Goal: Task Accomplishment & Management: Use online tool/utility

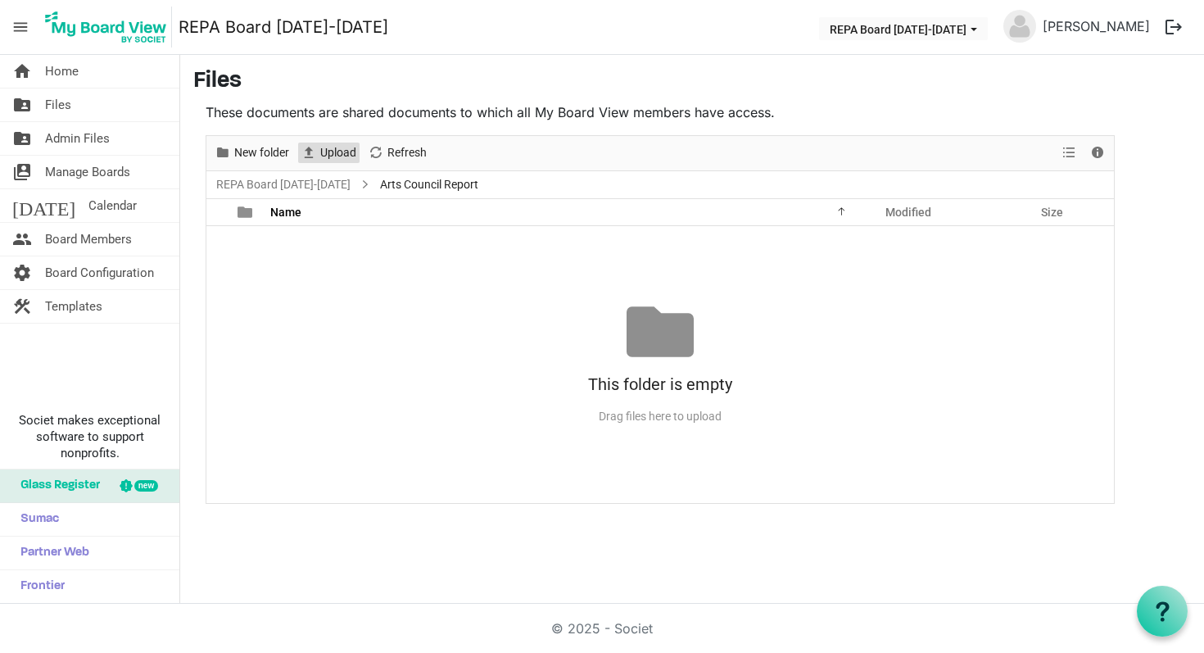
click at [328, 150] on span "Upload" at bounding box center [338, 152] width 39 height 20
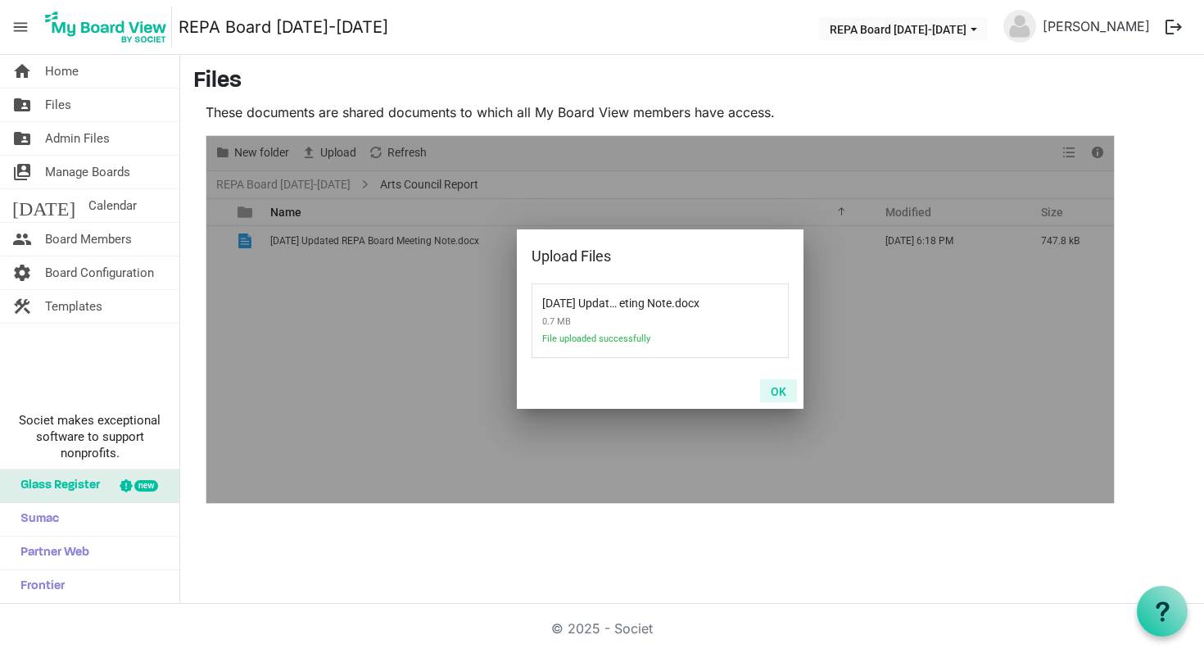
click at [782, 392] on button "OK" at bounding box center [778, 390] width 37 height 23
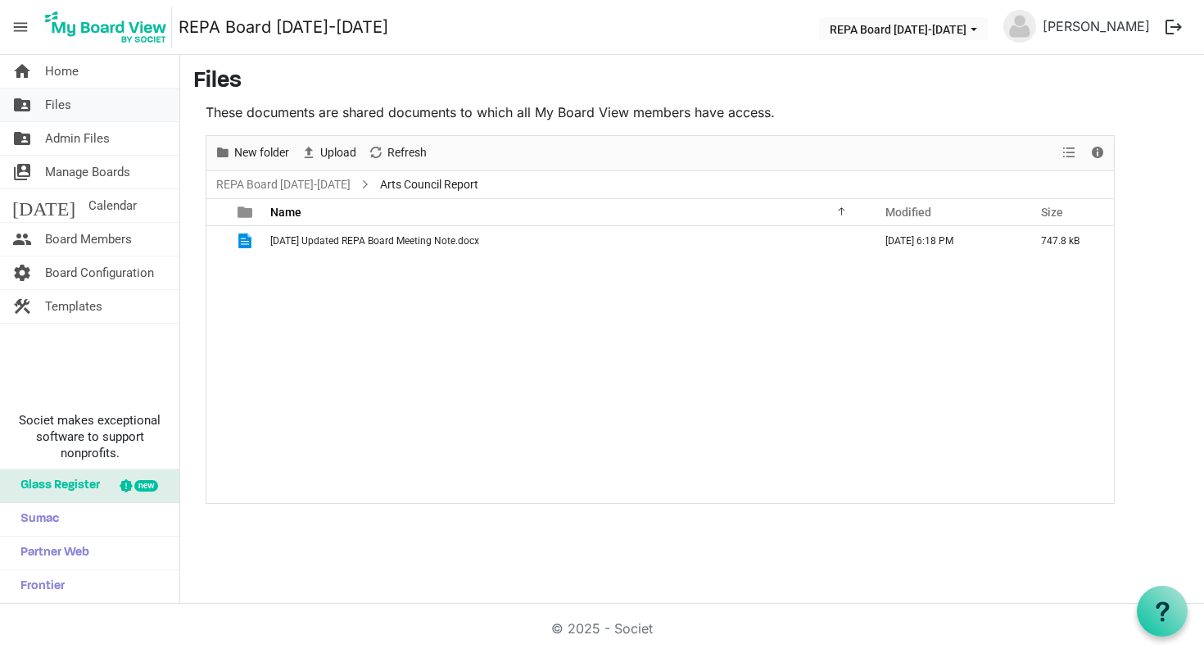
click at [78, 104] on link "folder_shared Files" at bounding box center [89, 104] width 179 height 33
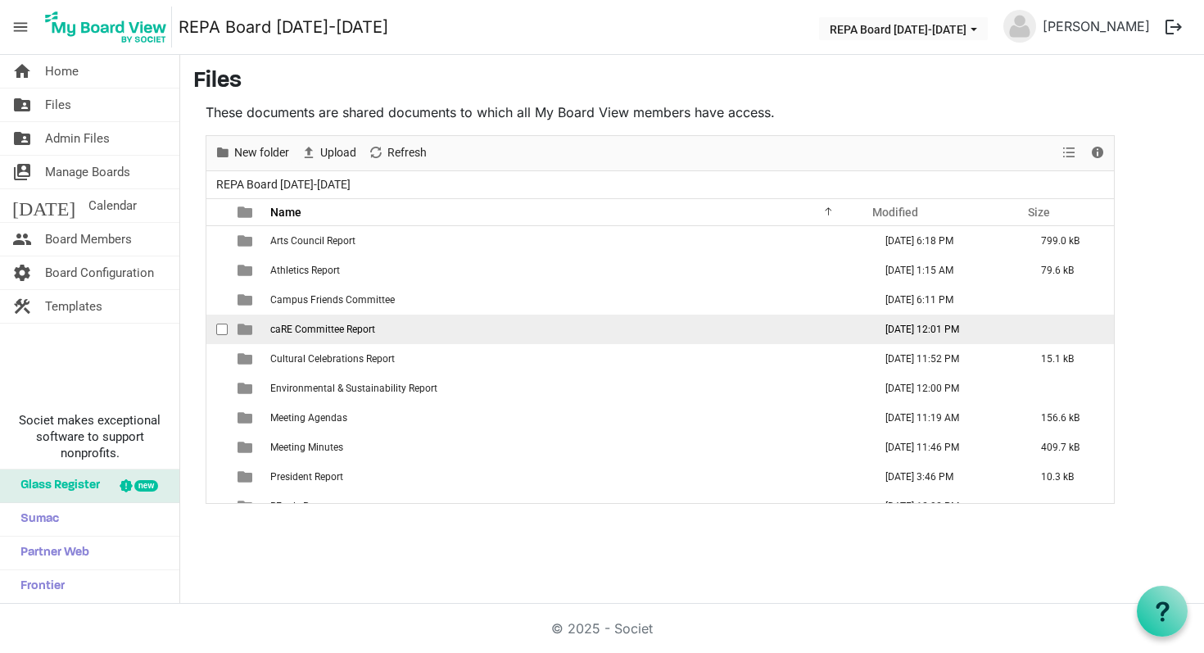
click at [929, 336] on td "August 15, 2025 12:01 PM" at bounding box center [946, 328] width 156 height 29
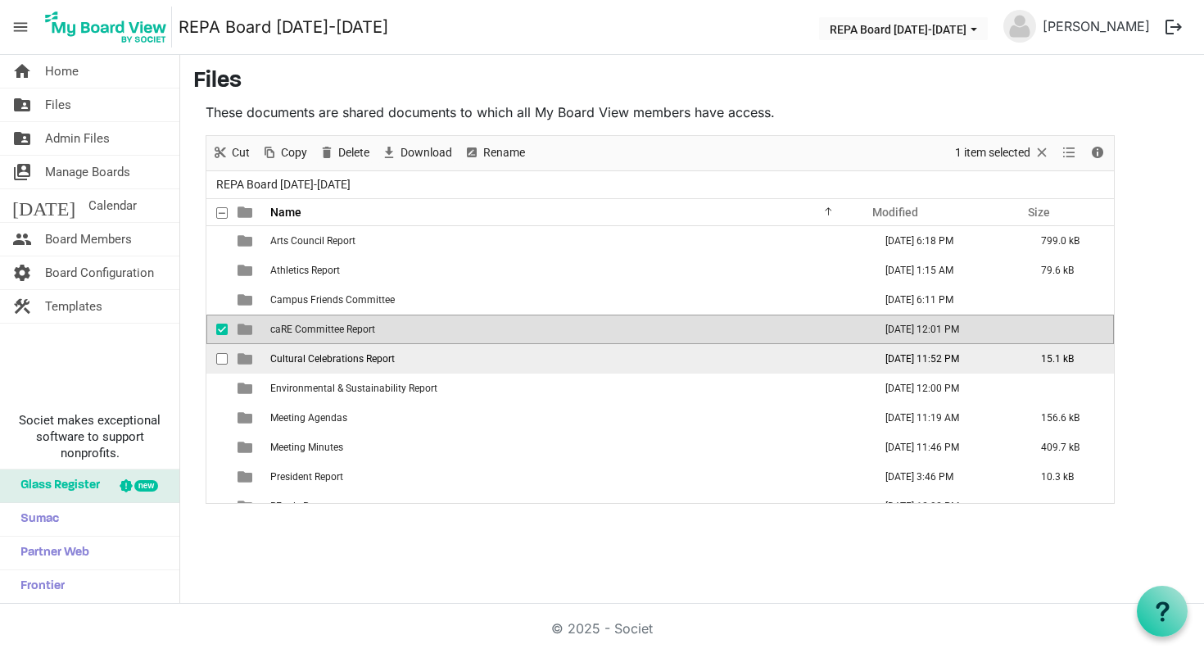
click at [920, 359] on td "August 23, 2025 11:52 PM" at bounding box center [946, 358] width 156 height 29
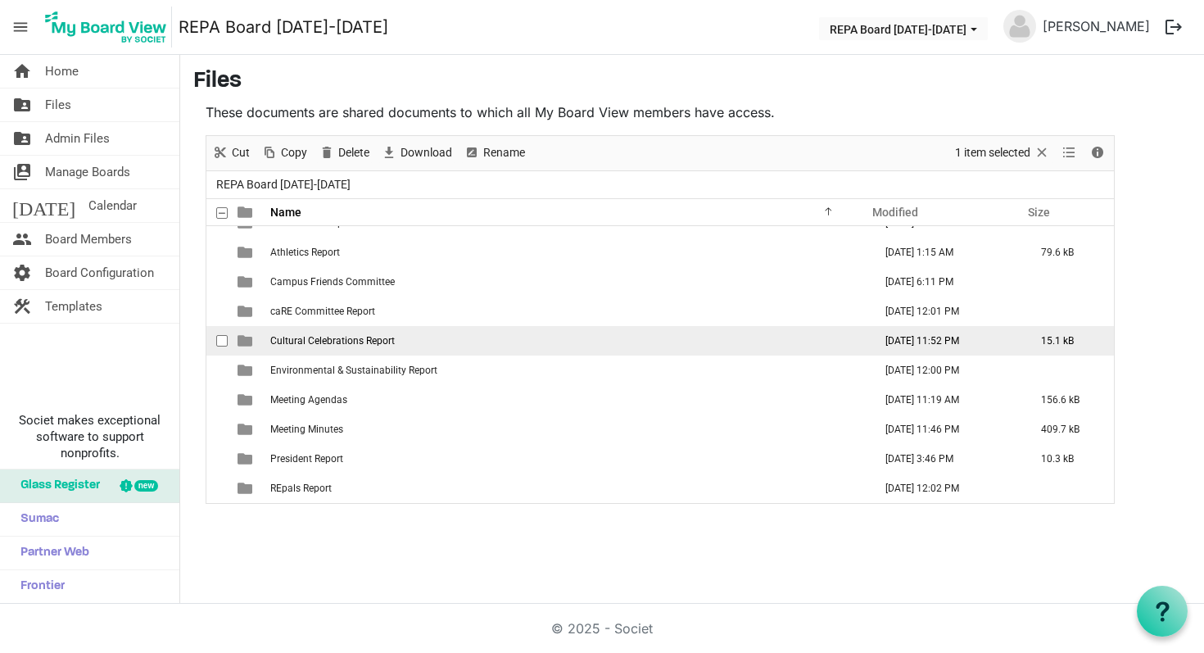
scroll to position [165, 0]
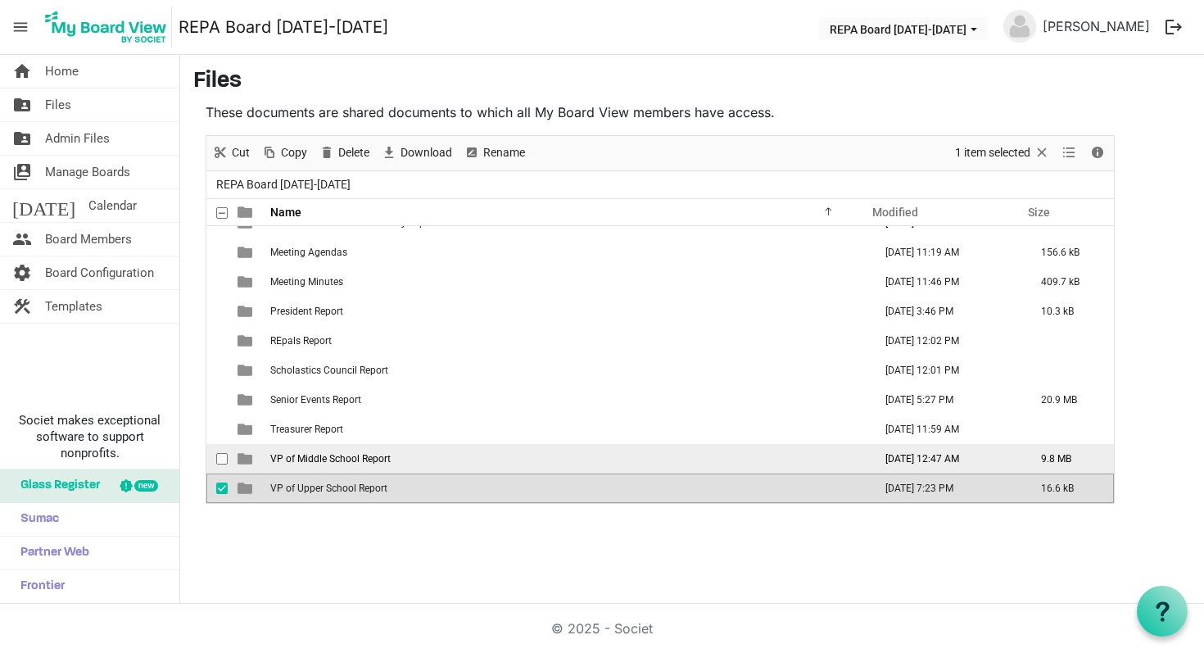
click at [911, 466] on td "[DATE] 12:47 AM" at bounding box center [946, 458] width 156 height 29
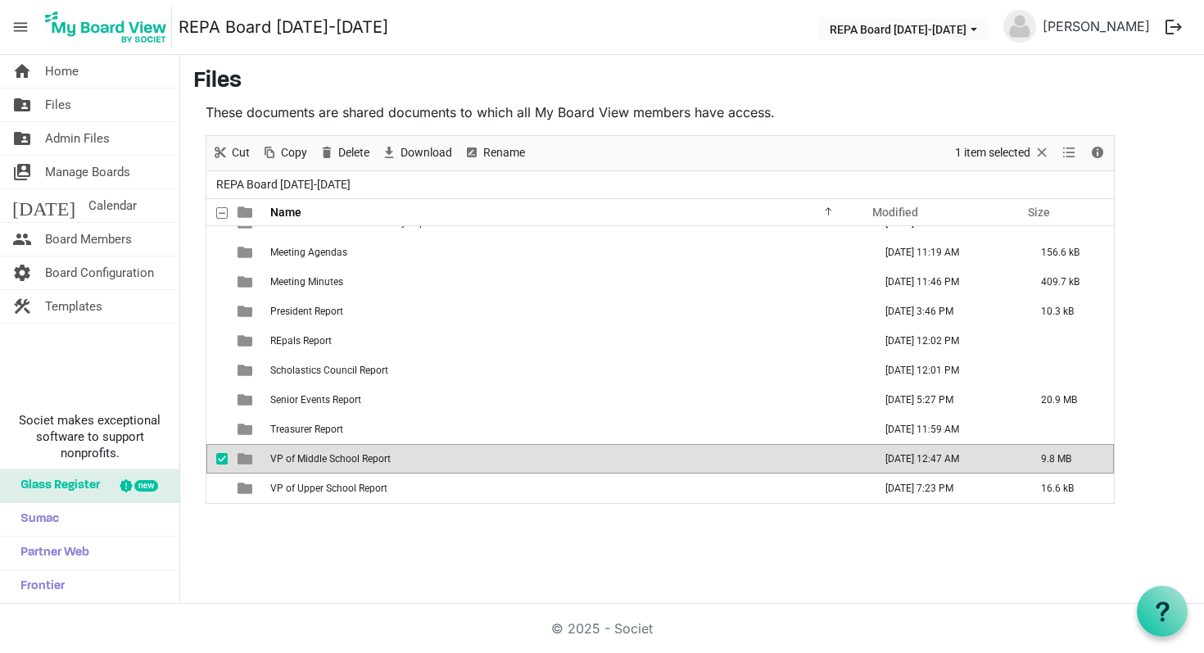
click at [910, 462] on td "[DATE] 12:47 AM" at bounding box center [946, 458] width 156 height 29
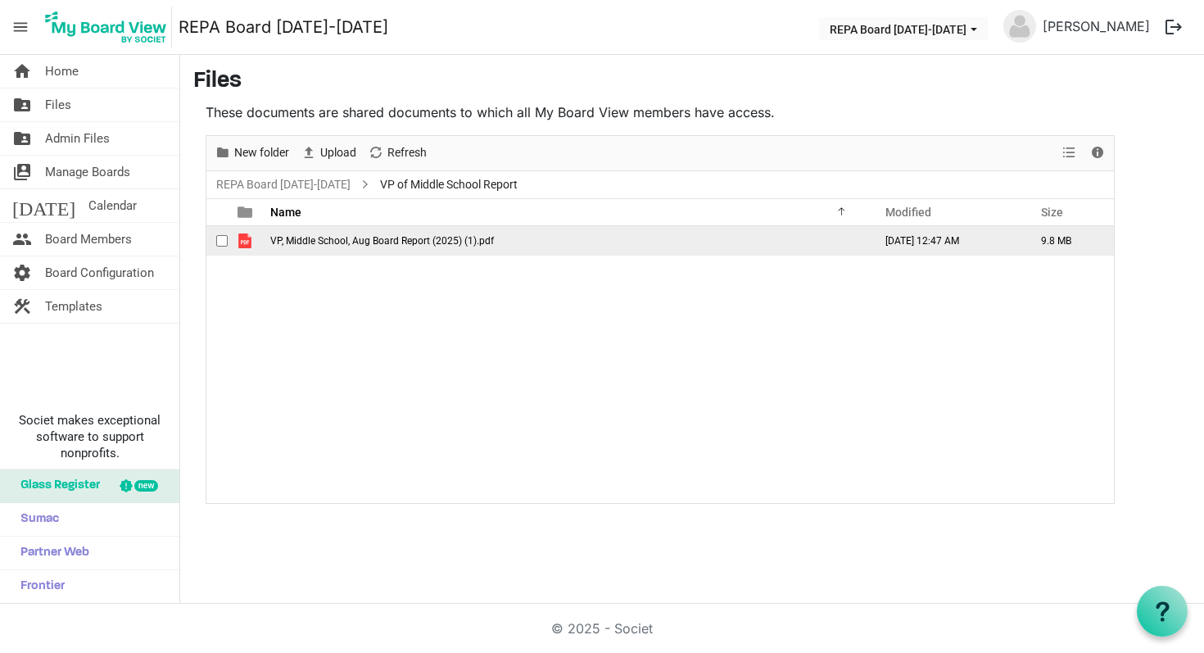
click at [336, 240] on span "VP, Middle School, Aug Board Report (2025) (1).pdf" at bounding box center [382, 240] width 224 height 11
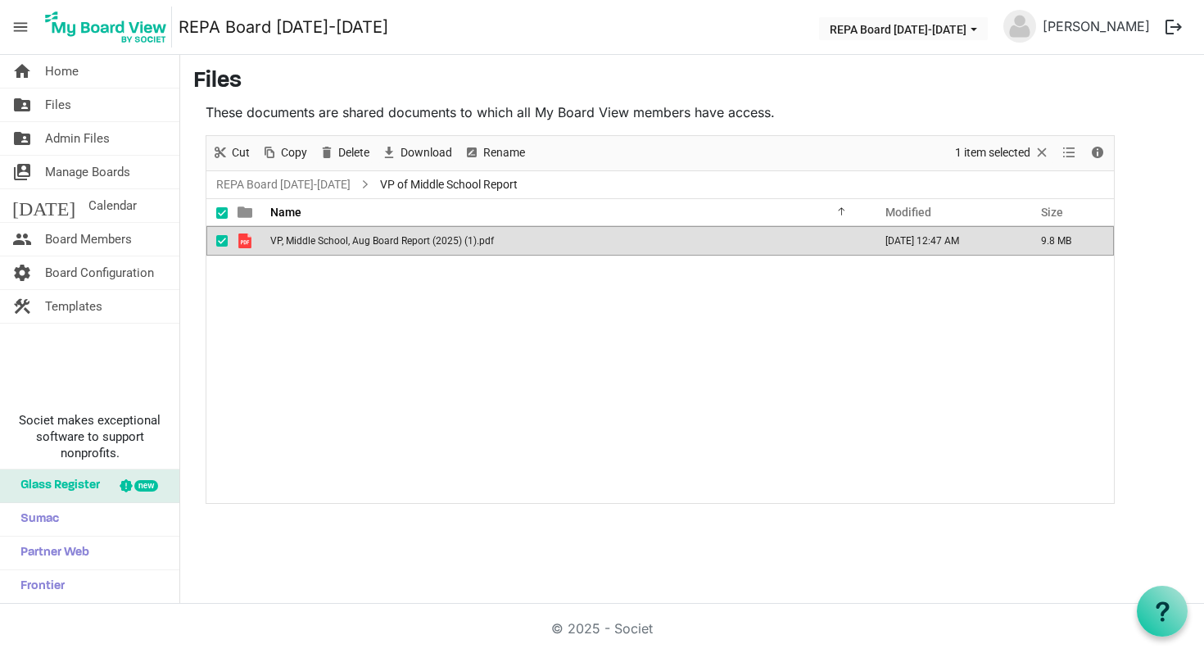
click at [336, 240] on span "VP, Middle School, Aug Board Report (2025) (1).pdf" at bounding box center [382, 240] width 224 height 11
click at [69, 109] on span "Files" at bounding box center [58, 104] width 26 height 33
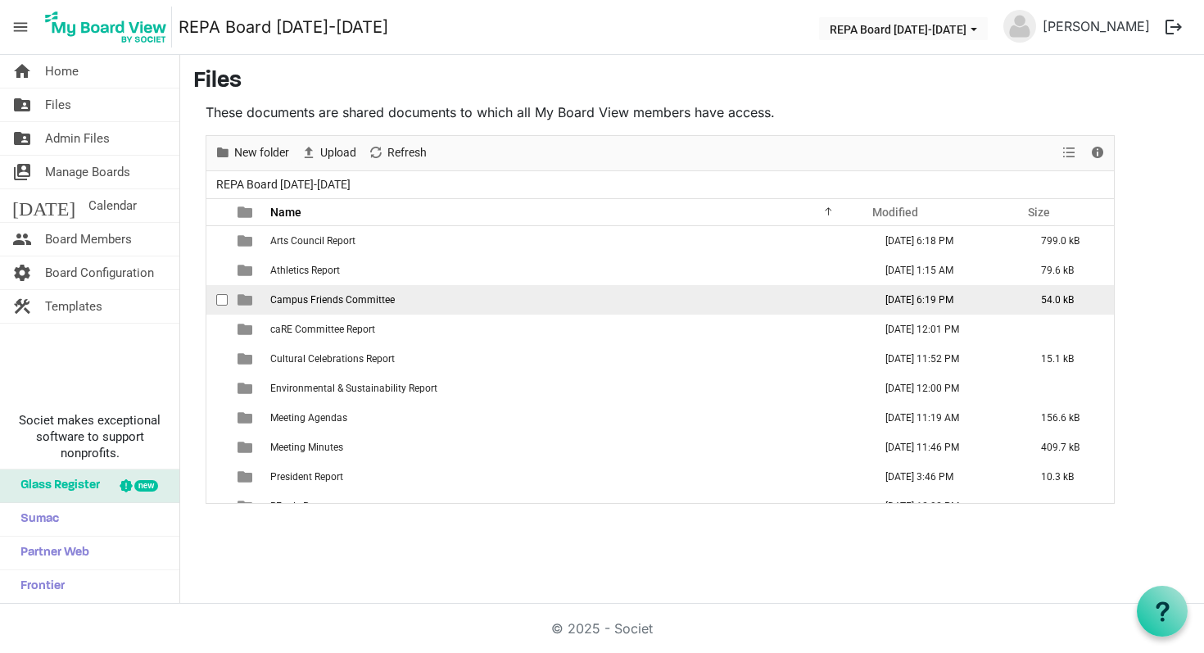
click at [924, 303] on td "[DATE] 6:19 PM" at bounding box center [946, 299] width 156 height 29
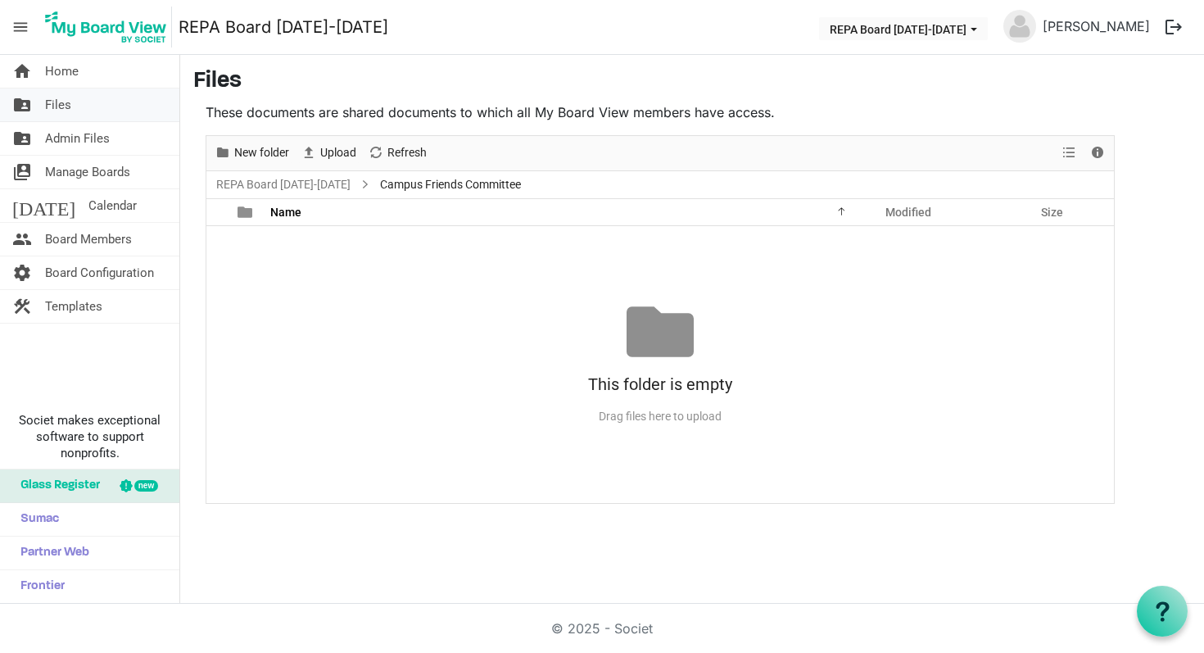
click at [66, 102] on span "Files" at bounding box center [58, 104] width 26 height 33
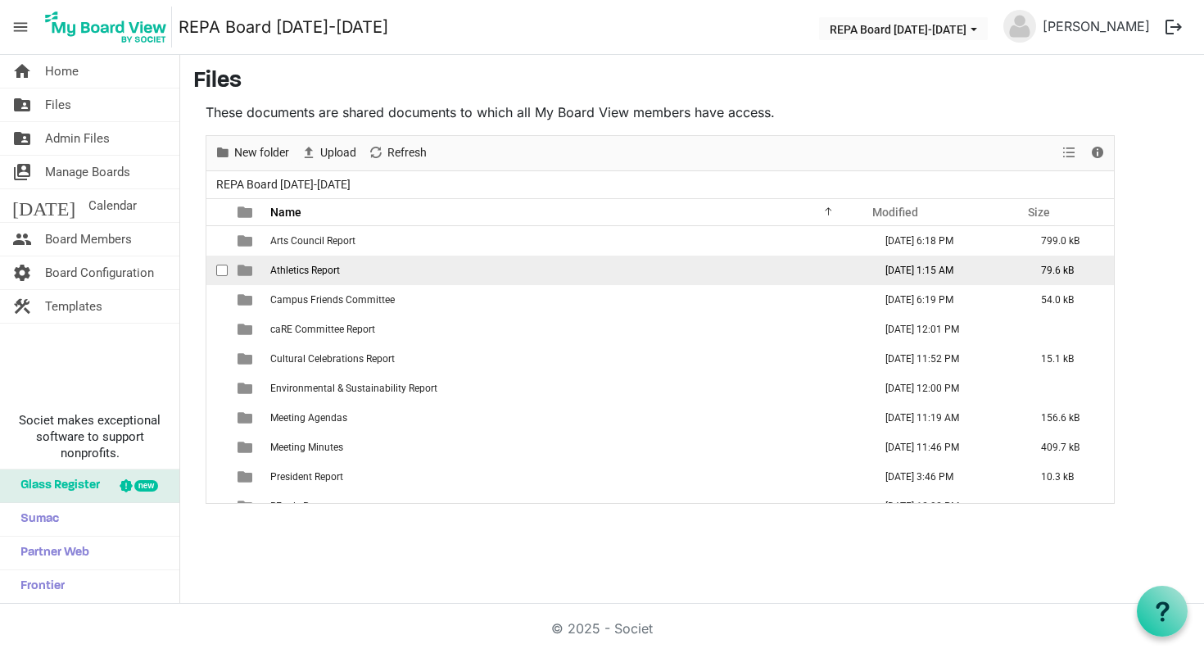
click at [327, 262] on td "Athletics Report" at bounding box center [566, 269] width 603 height 29
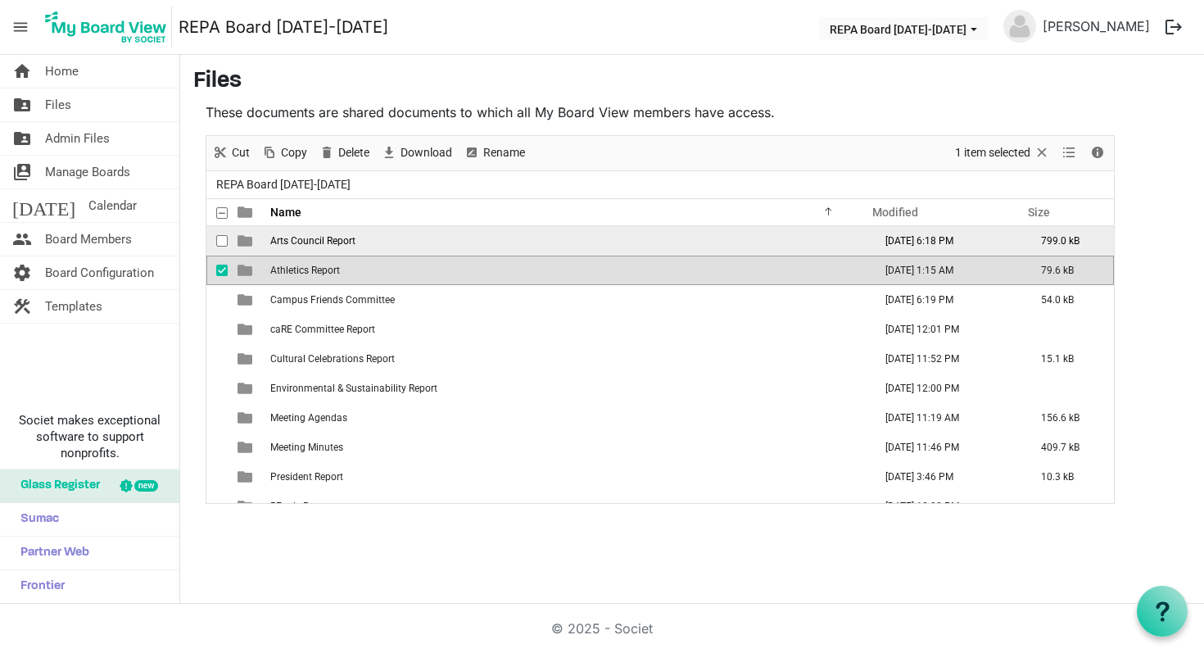
click at [332, 240] on span "Arts Council Report" at bounding box center [312, 240] width 85 height 11
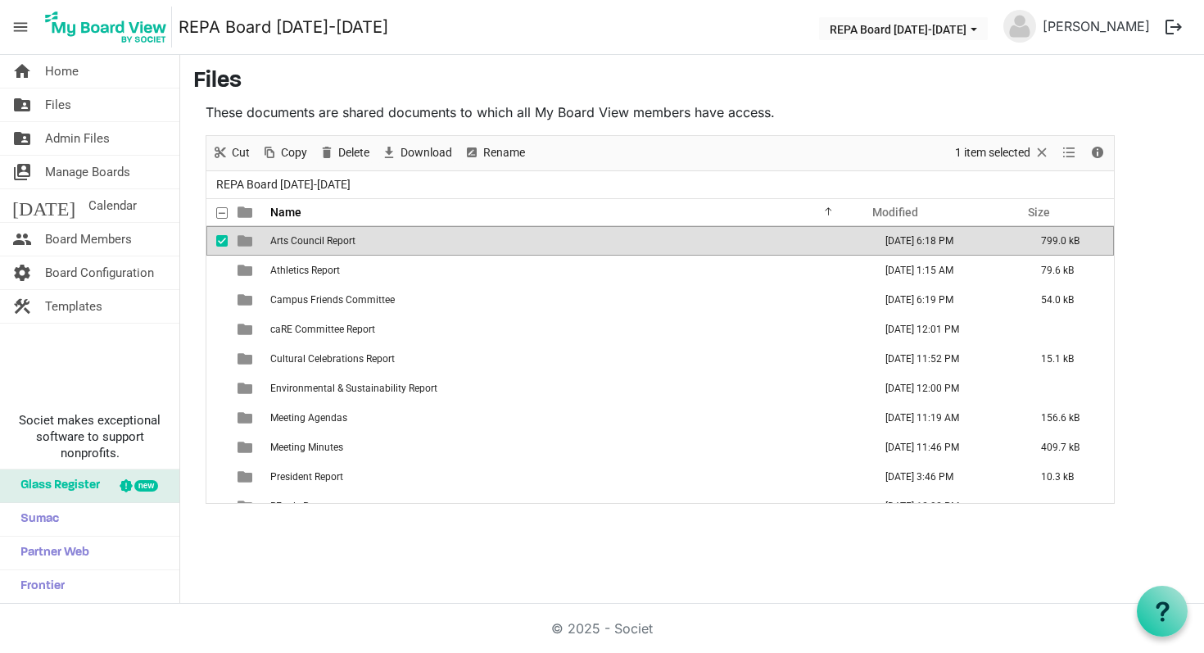
click at [398, 243] on td "Arts Council Report" at bounding box center [566, 240] width 603 height 29
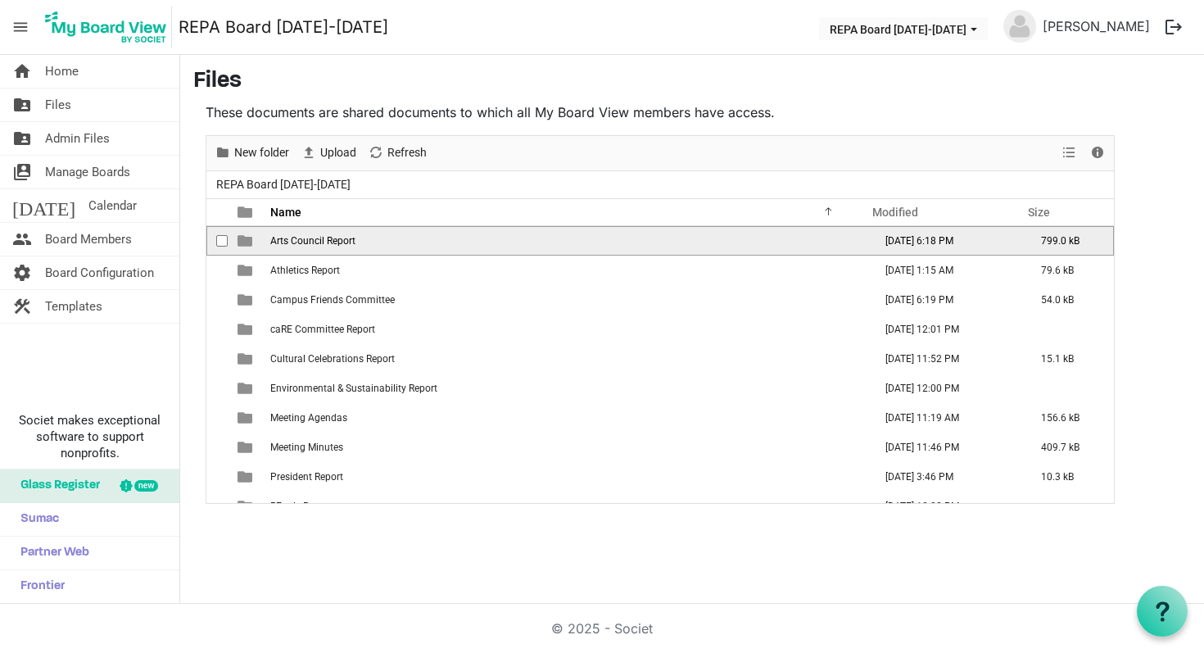
click at [398, 243] on td "Arts Council Report" at bounding box center [566, 240] width 603 height 29
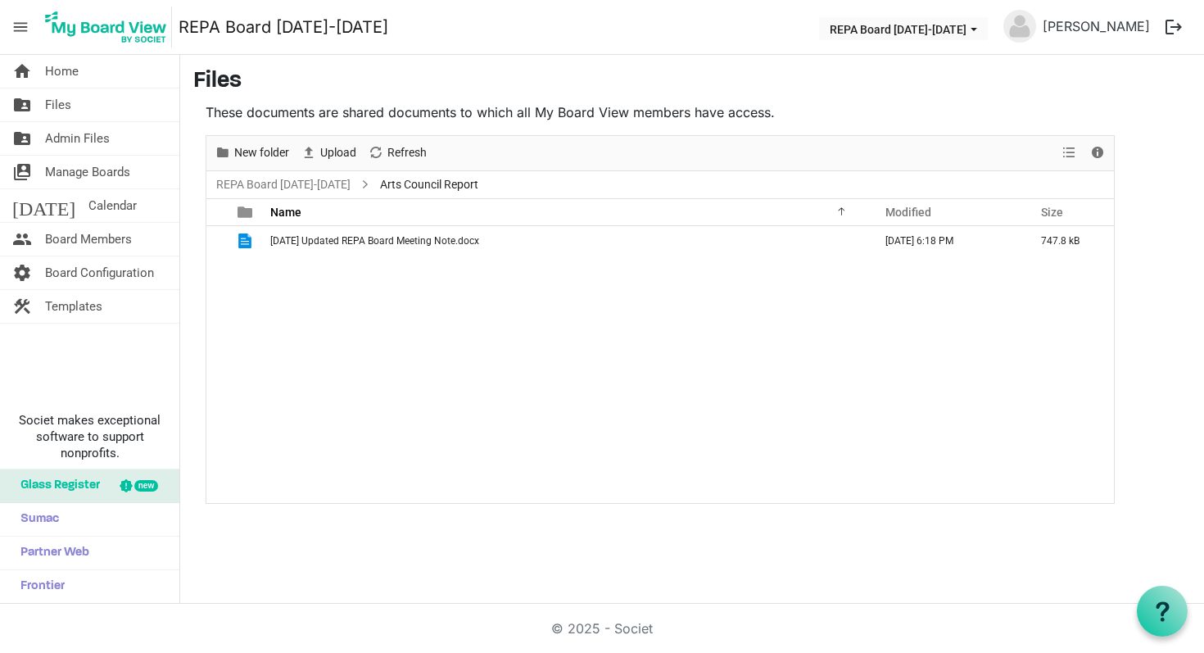
click at [398, 243] on span "August 25 Updated REPA Board Meeting Note.docx" at bounding box center [374, 240] width 209 height 11
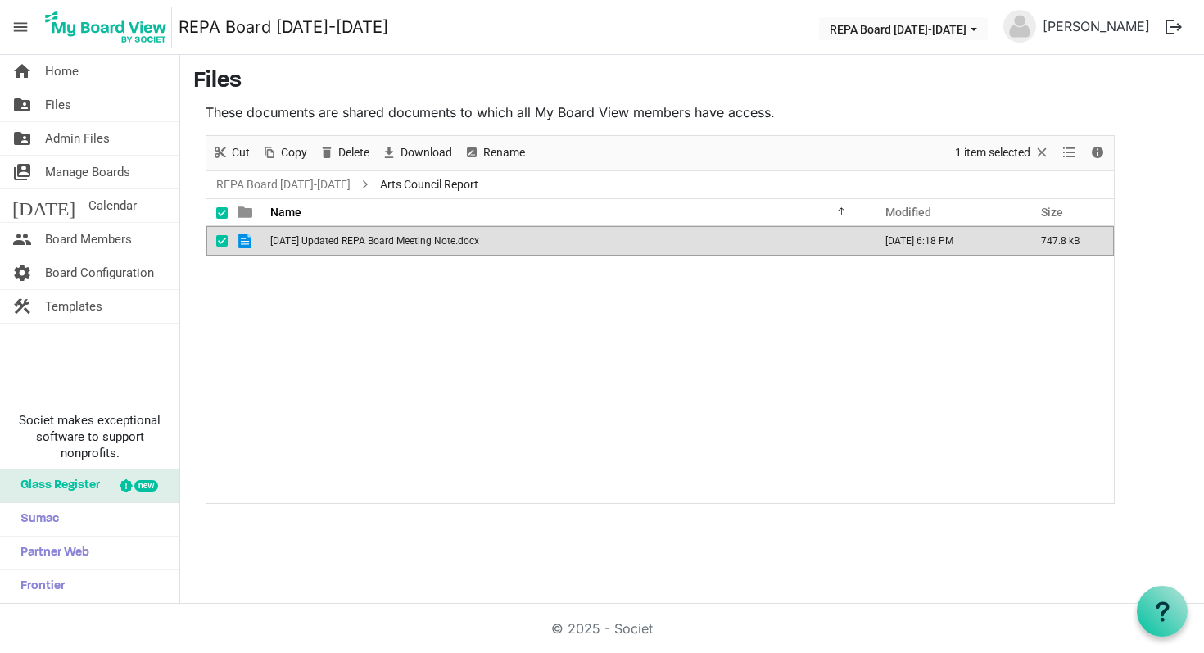
click at [398, 243] on span "August 25 Updated REPA Board Meeting Note.docx" at bounding box center [374, 240] width 209 height 11
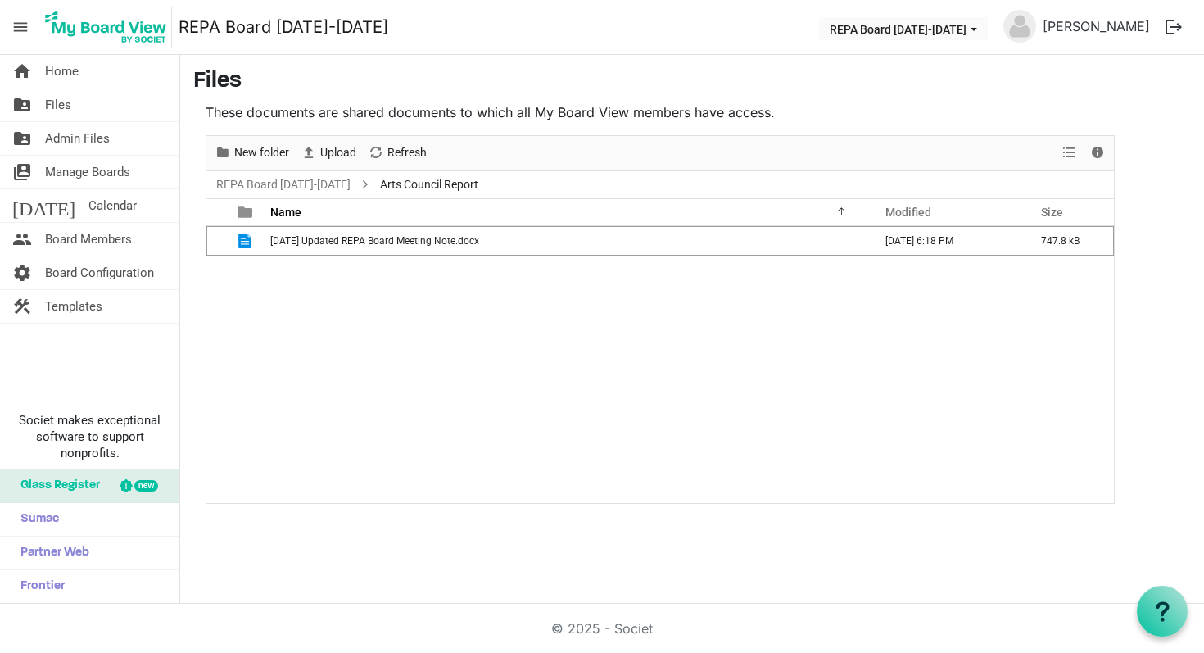
click at [398, 243] on span "August 25 Updated REPA Board Meeting Note.docx" at bounding box center [374, 240] width 209 height 11
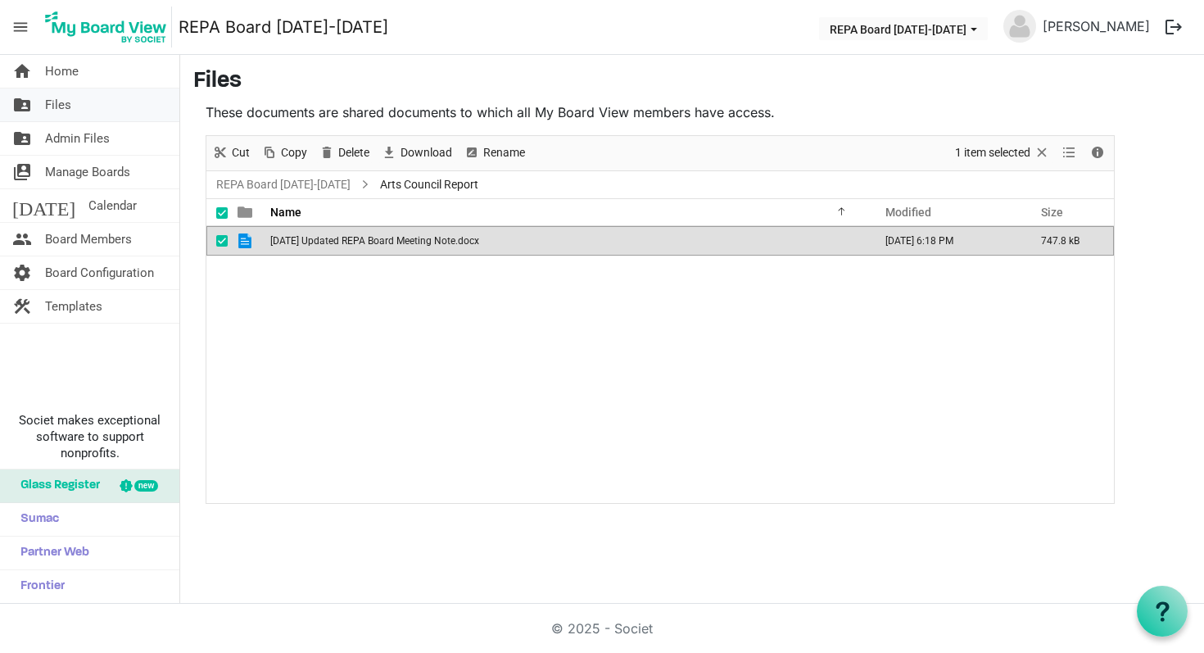
click at [77, 102] on link "folder_shared Files" at bounding box center [89, 104] width 179 height 33
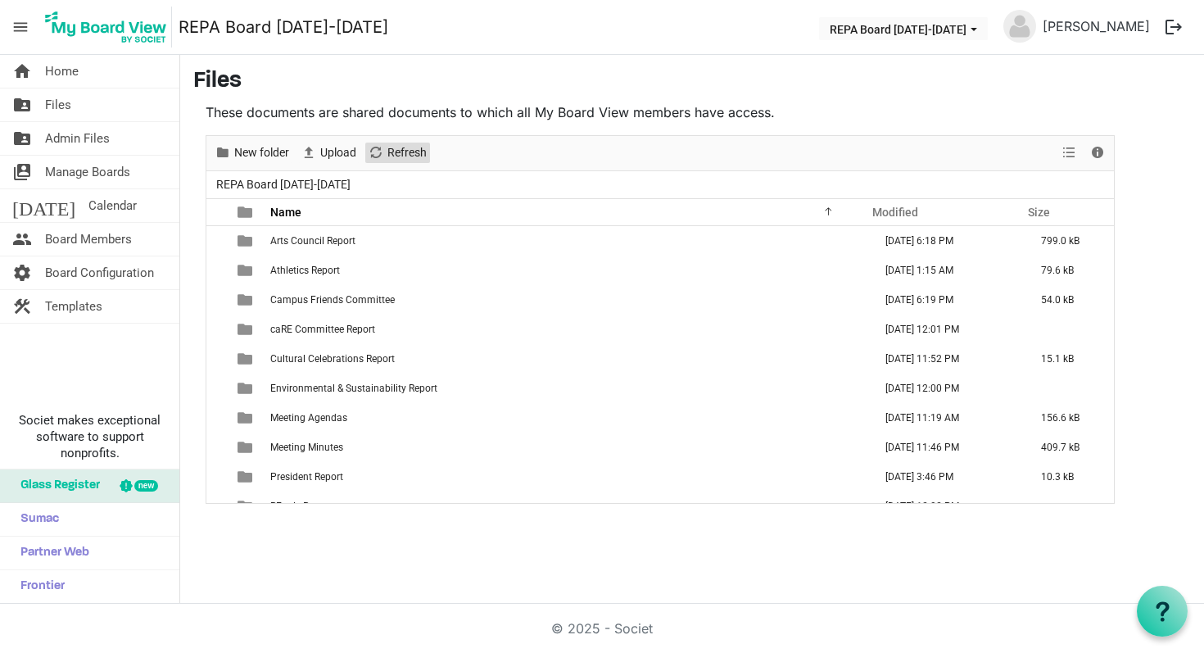
click at [403, 152] on span "Refresh" at bounding box center [407, 152] width 43 height 20
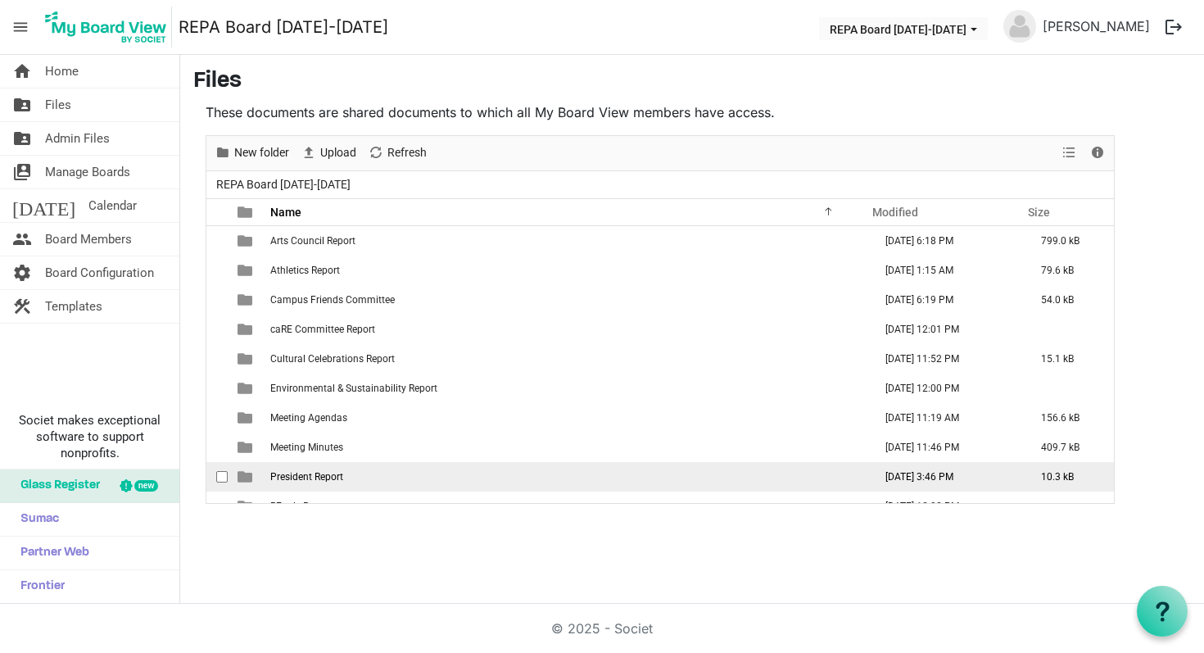
click at [418, 465] on td "President Report" at bounding box center [566, 476] width 603 height 29
